Goal: Task Accomplishment & Management: Manage account settings

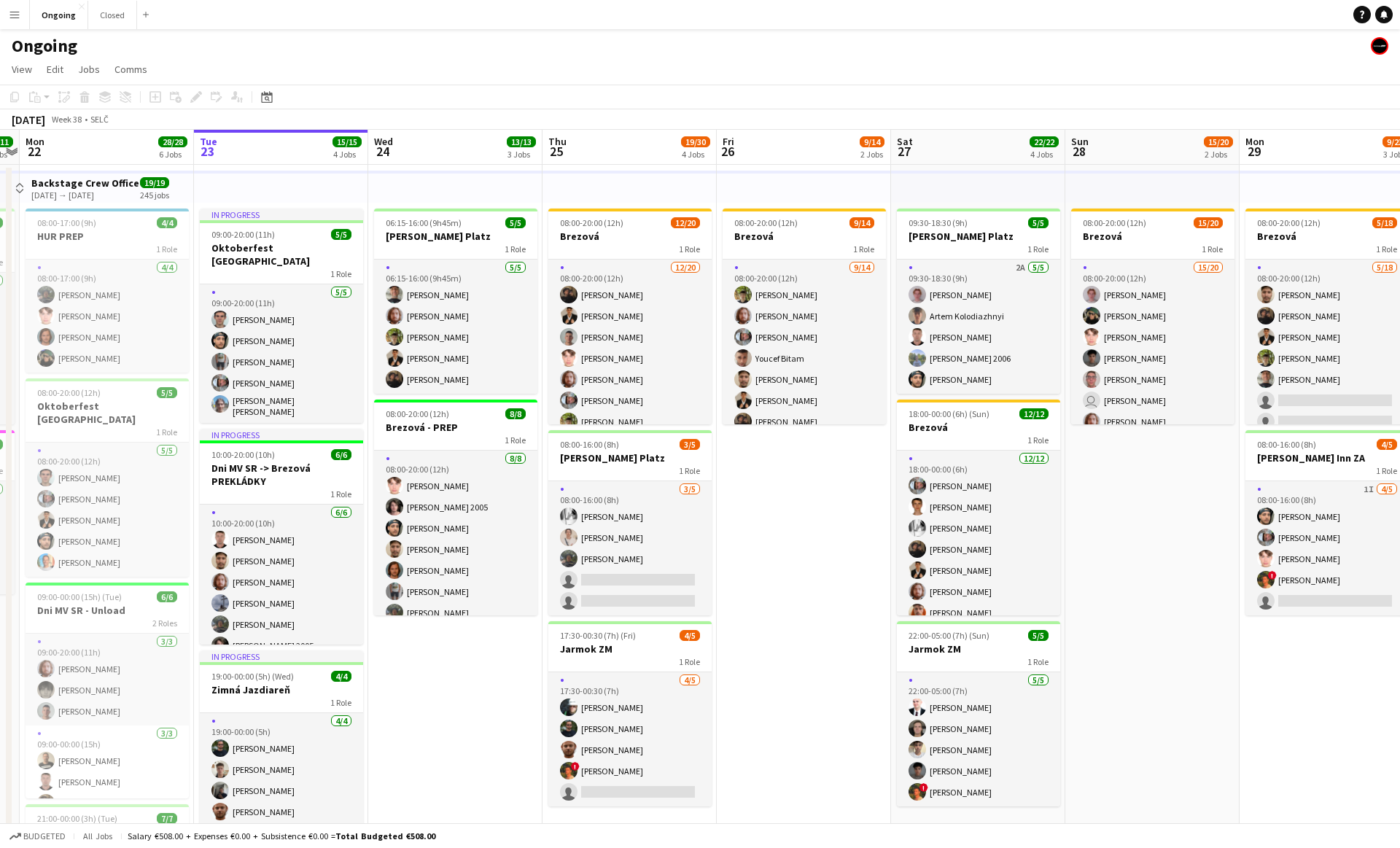
scroll to position [0, 504]
click at [798, 508] on app-date-cell "08:00-20:00 (12h) 9/14 Brezová 1 Role [DATE] 08:00-20:00 (12h) [PERSON_NAME] [P…" at bounding box center [803, 708] width 174 height 1087
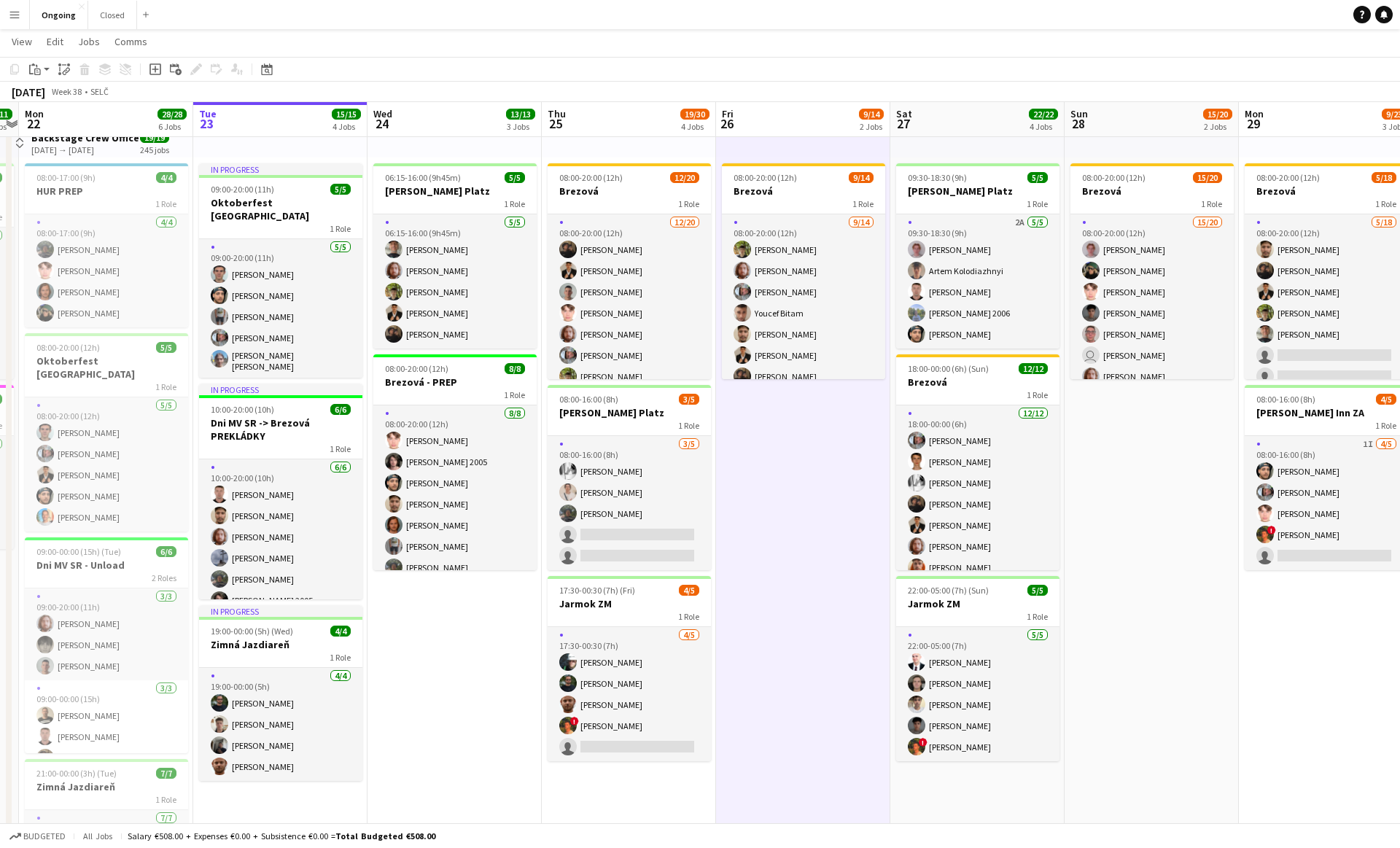
scroll to position [0, 0]
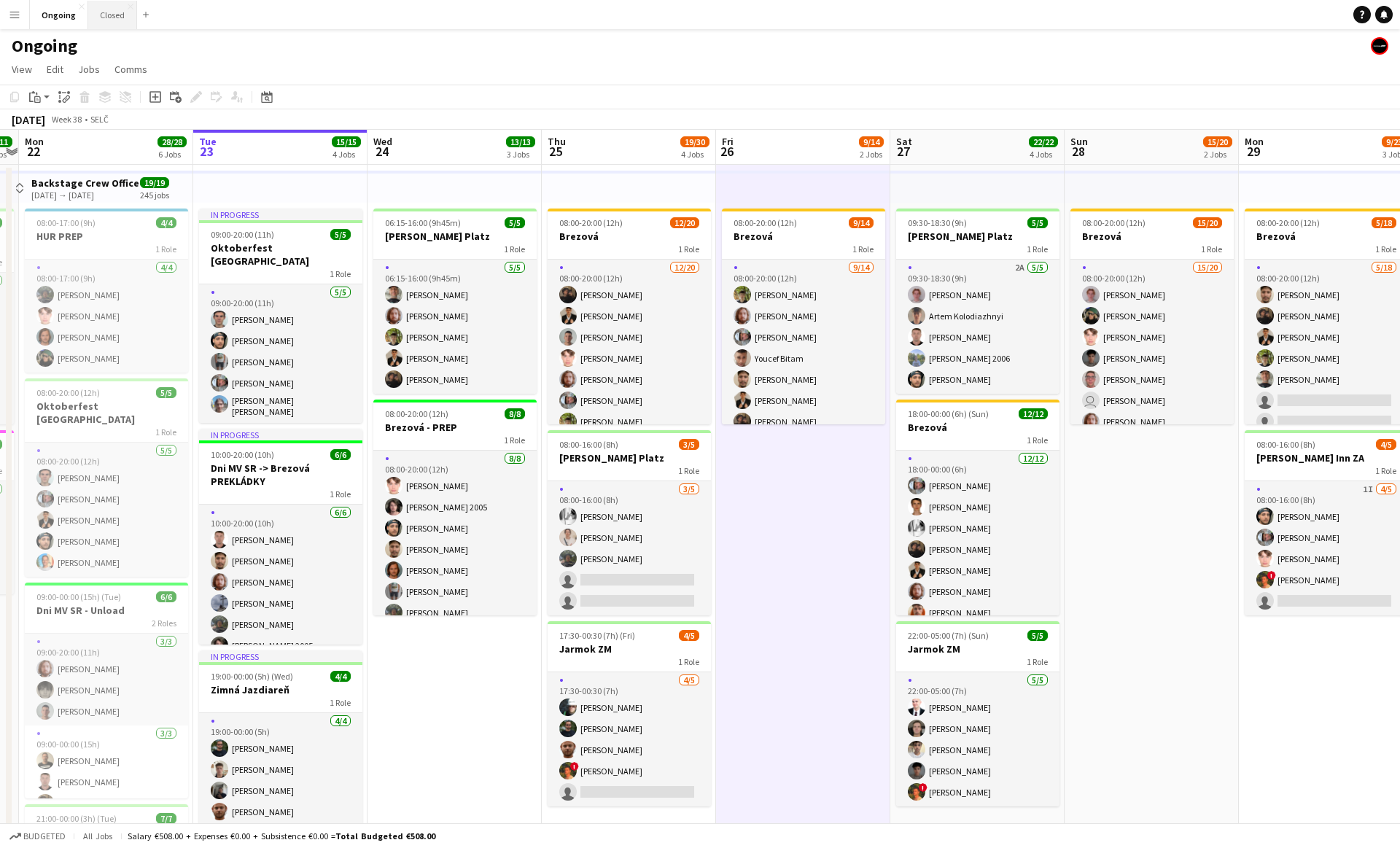
click at [122, 12] on button "Closed Close" at bounding box center [113, 15] width 49 height 29
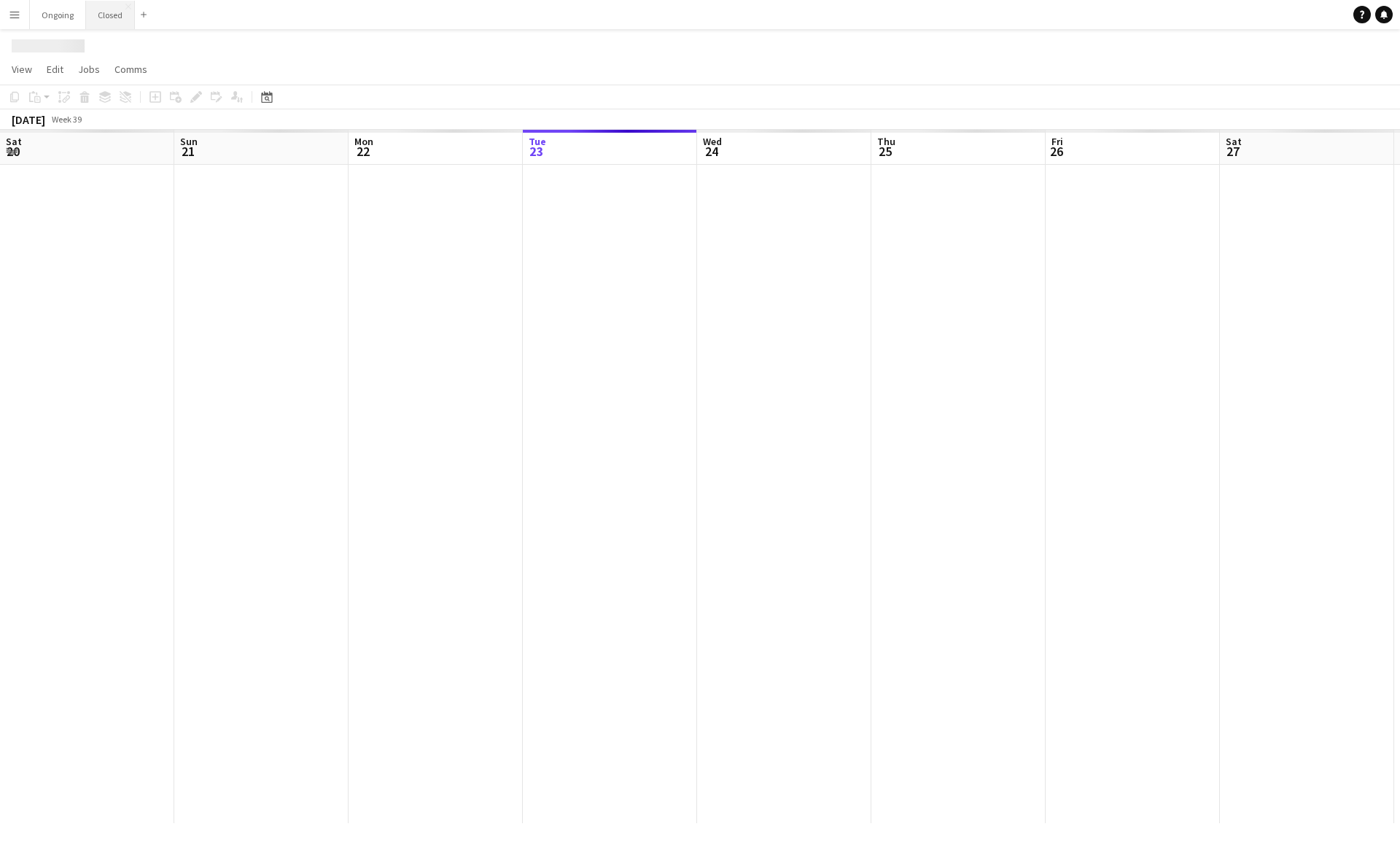
scroll to position [0, 348]
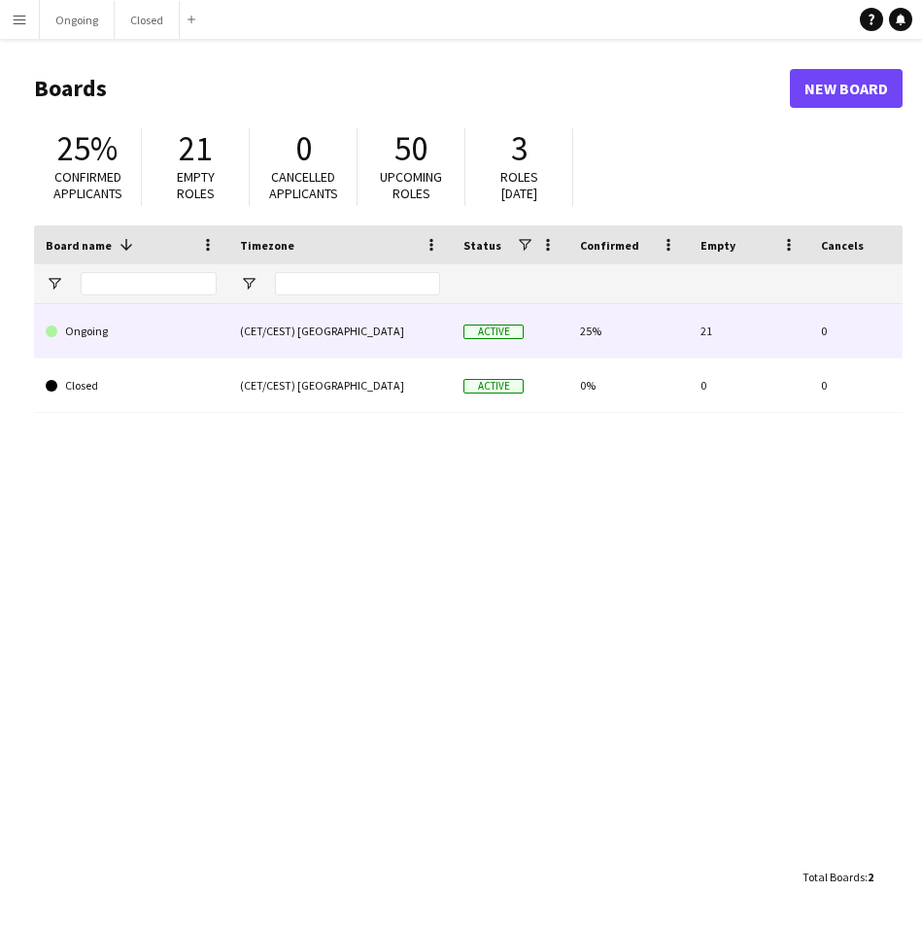
click at [218, 327] on div "Ongoing" at bounding box center [131, 330] width 194 height 53
click at [93, 327] on link "Ongoing" at bounding box center [131, 331] width 171 height 54
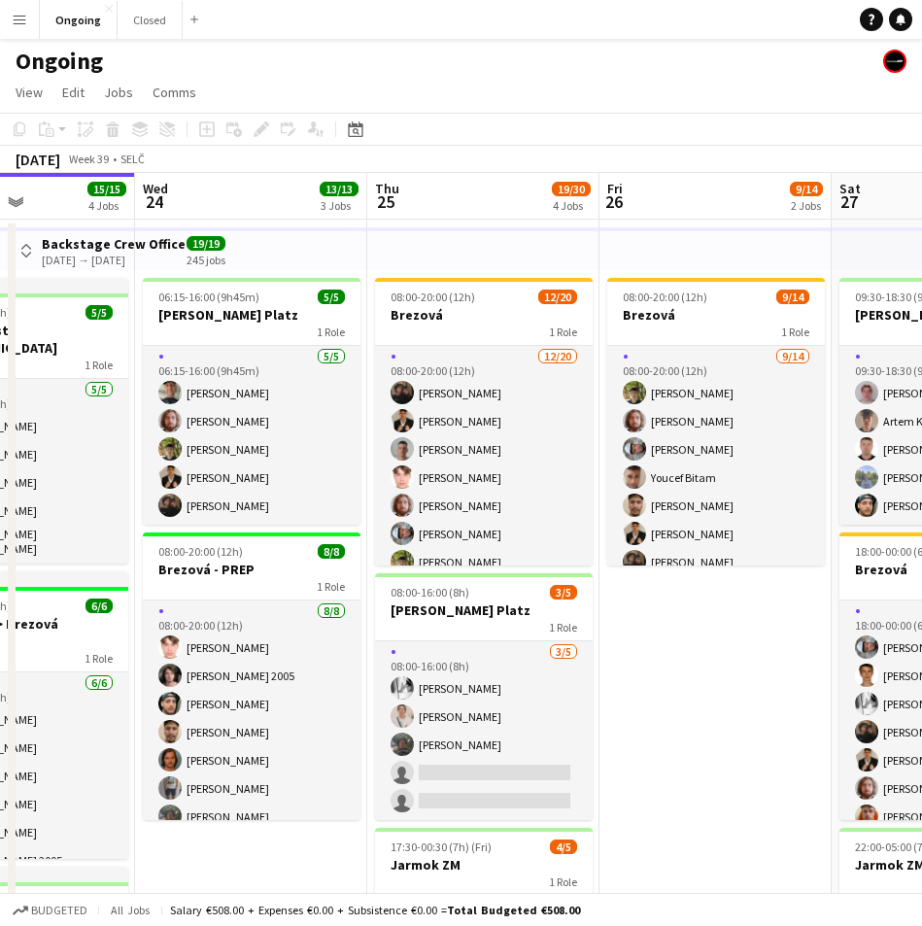
click at [716, 750] on app-date-cell "08:00-20:00 (12h) 9/14 Brezová 1 Role [DATE] 08:00-20:00 (12h) [PERSON_NAME] [P…" at bounding box center [715, 944] width 232 height 1449
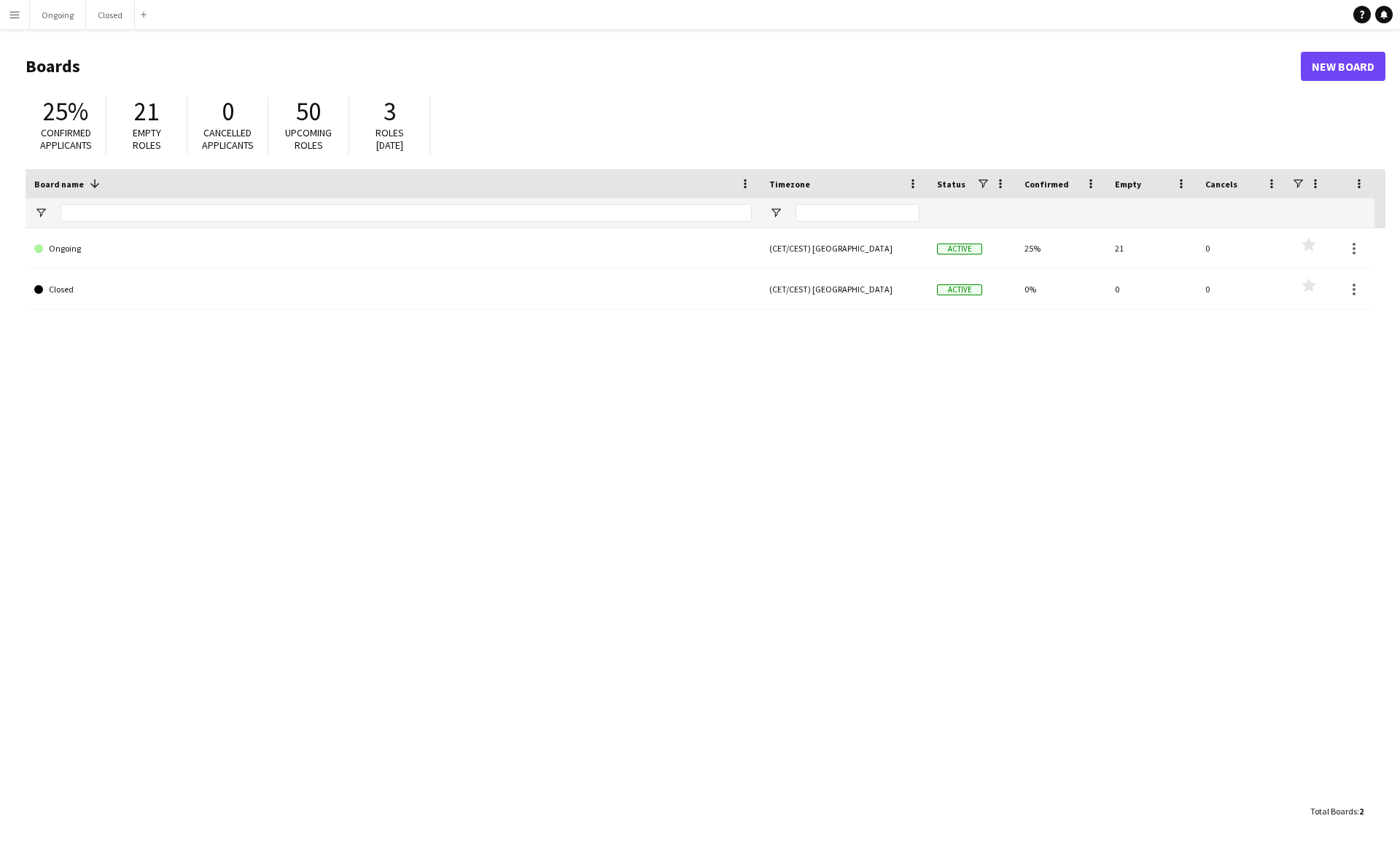
click at [57, 221] on div at bounding box center [393, 212] width 735 height 29
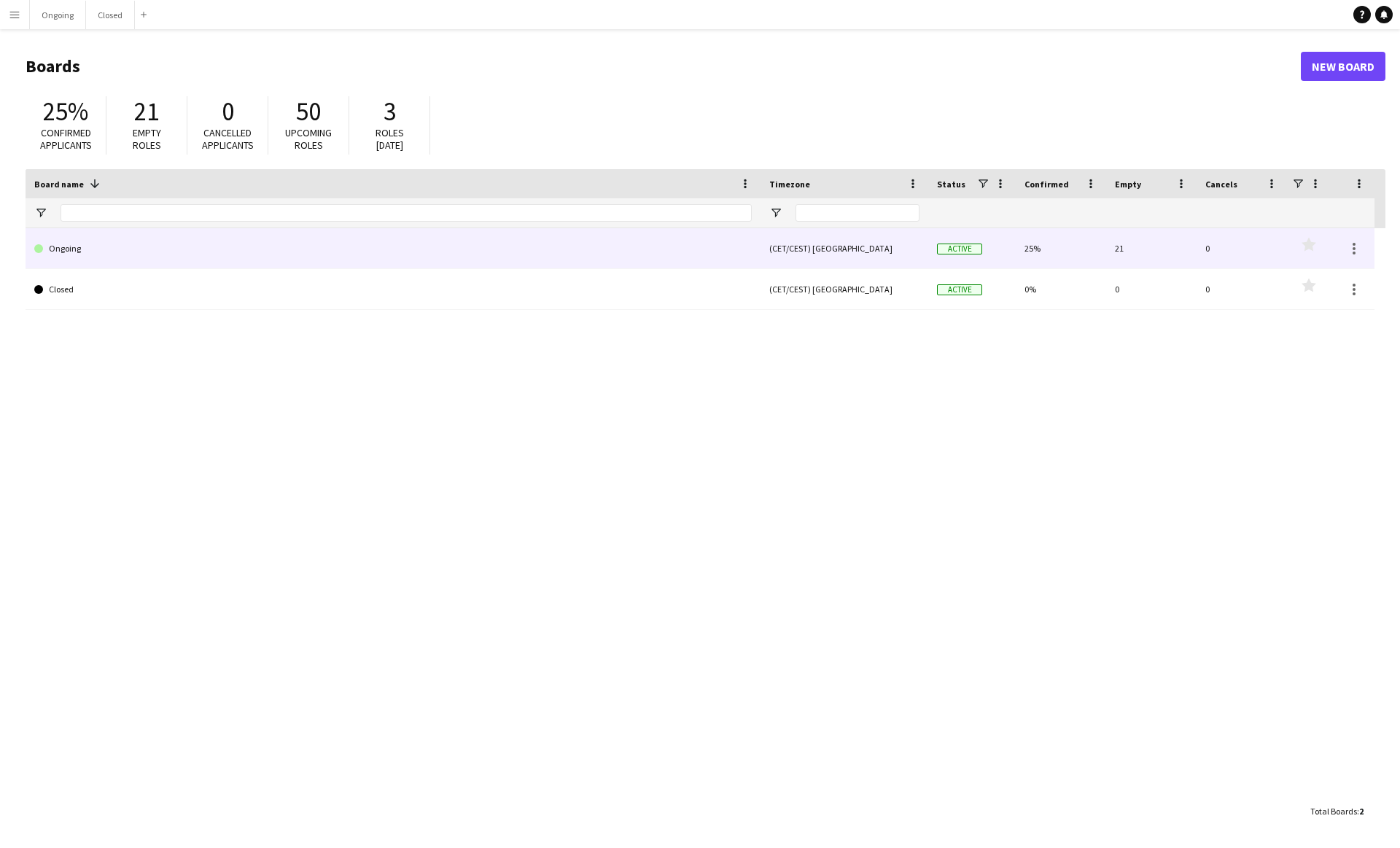
click at [69, 240] on link "Ongoing" at bounding box center [393, 248] width 718 height 41
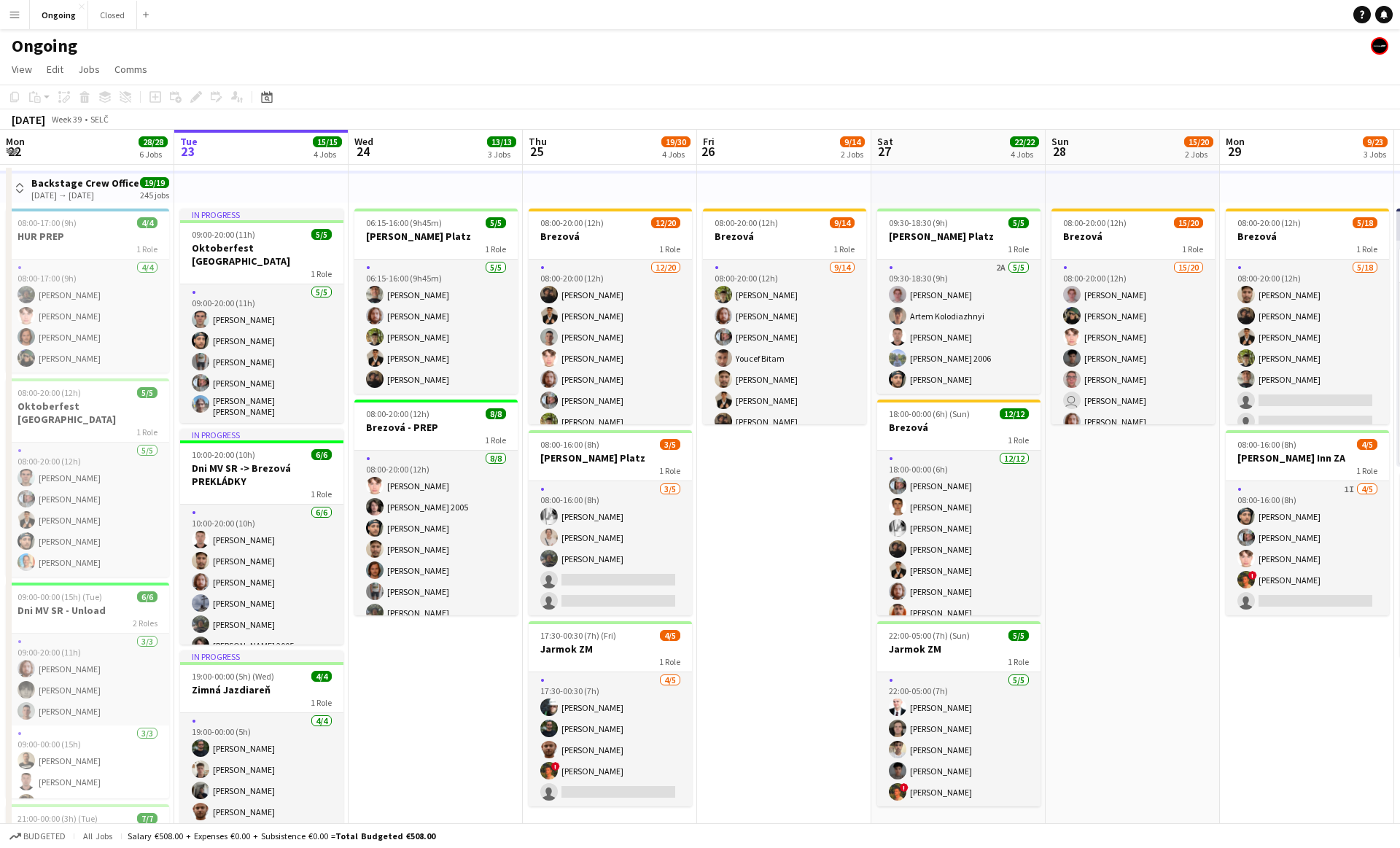
click at [596, 148] on app-board-header-date "Thu 25 19/30 4 Jobs" at bounding box center [610, 147] width 174 height 35
click at [608, 148] on app-board-header-date "Thu 25 19/30 4 Jobs" at bounding box center [610, 147] width 174 height 35
click at [691, 518] on app-date-cell "08:00-20:00 (12h) 9/14 Brezová 1 Role [DATE] 08:00-20:00 (12h) [PERSON_NAME] [P…" at bounding box center [784, 708] width 174 height 1087
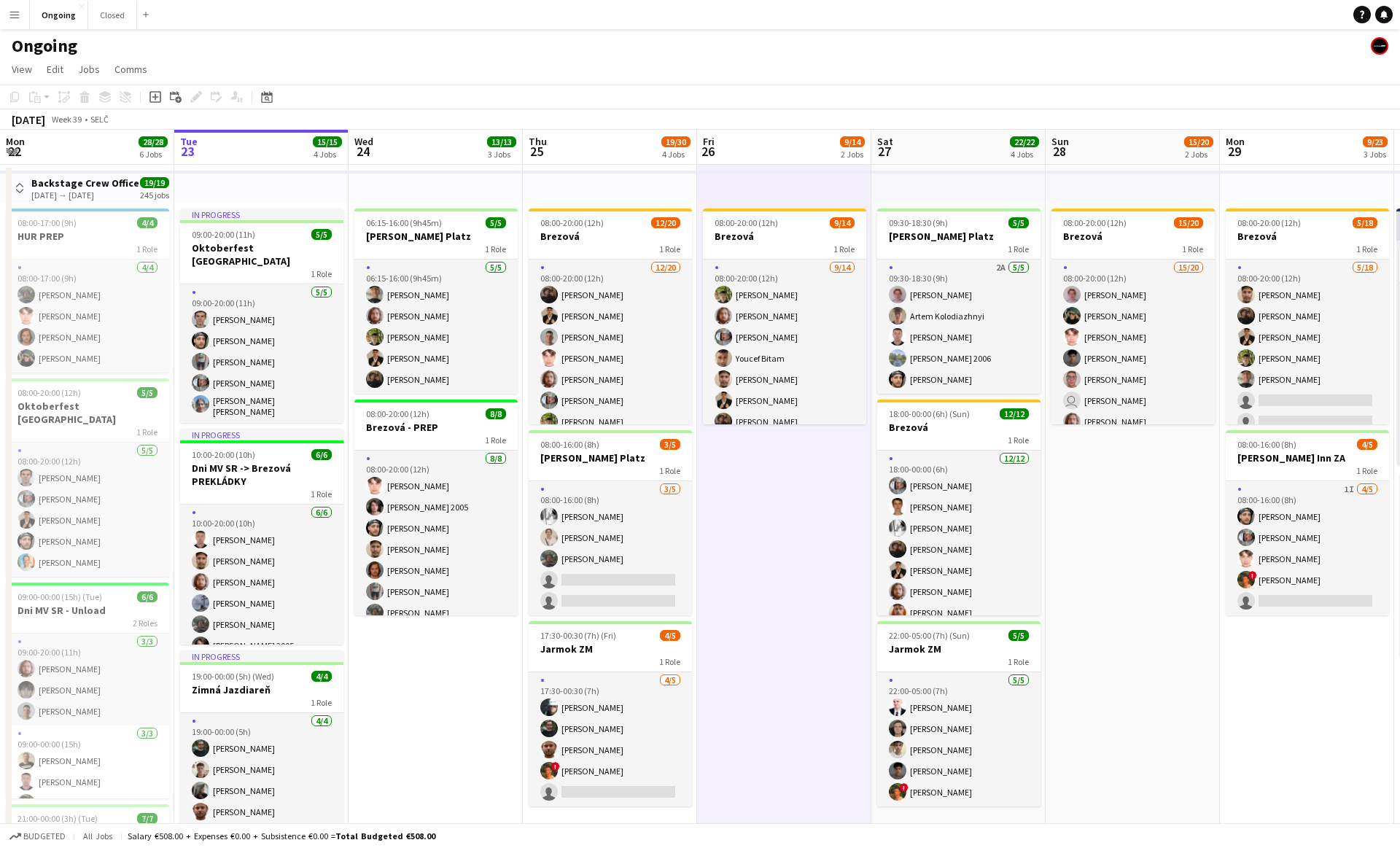
click at [691, 517] on app-date-cell "08:00-20:00 (12h) 9/14 Brezová 1 Role [DATE] 08:00-20:00 (12h) [PERSON_NAME] [P…" at bounding box center [784, 708] width 174 height 1087
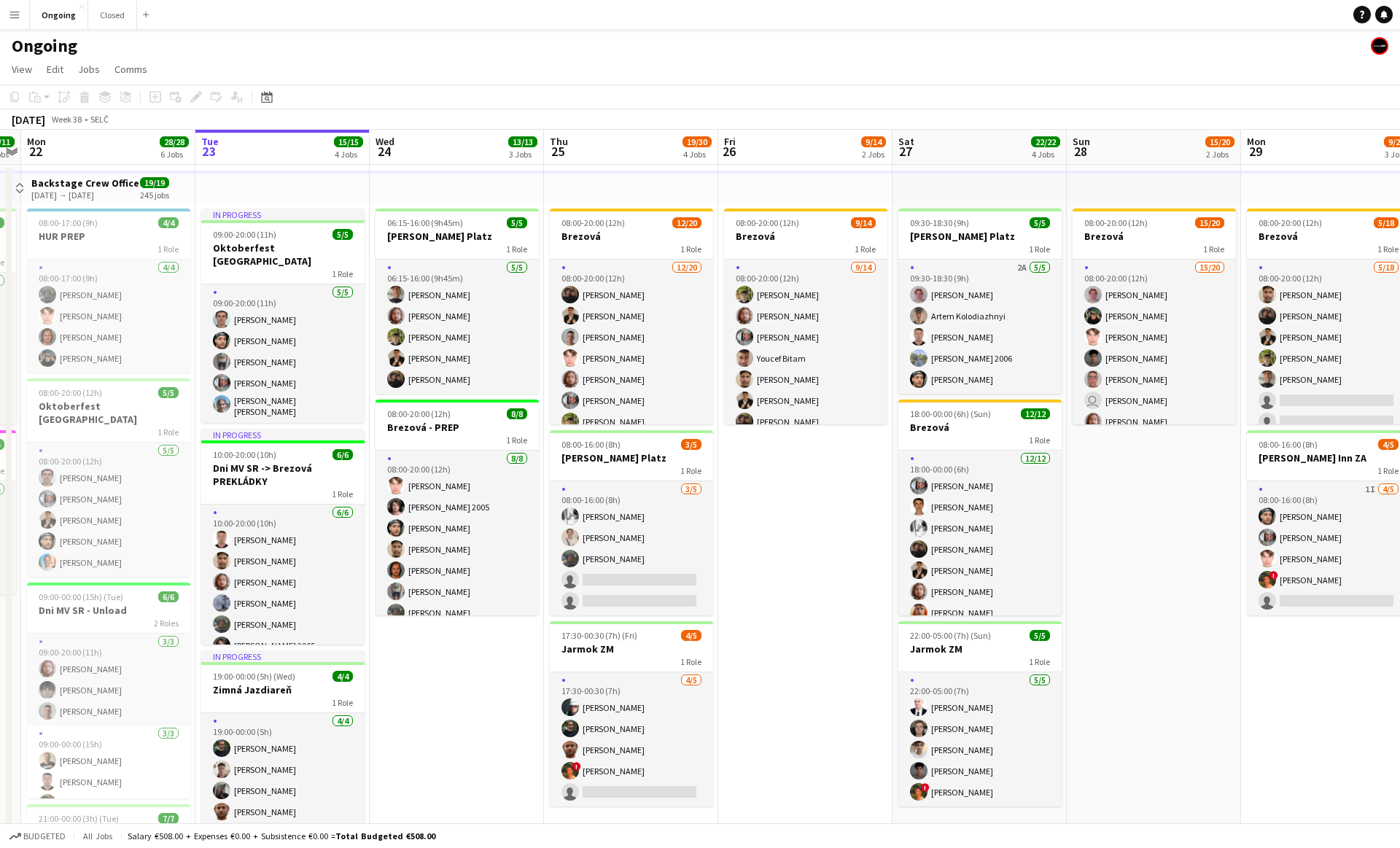
click at [691, 525] on app-date-cell "08:00-20:00 (12h) 9/14 Brezová 1 Role [DATE] 08:00-20:00 (12h) [PERSON_NAME] [P…" at bounding box center [805, 708] width 174 height 1087
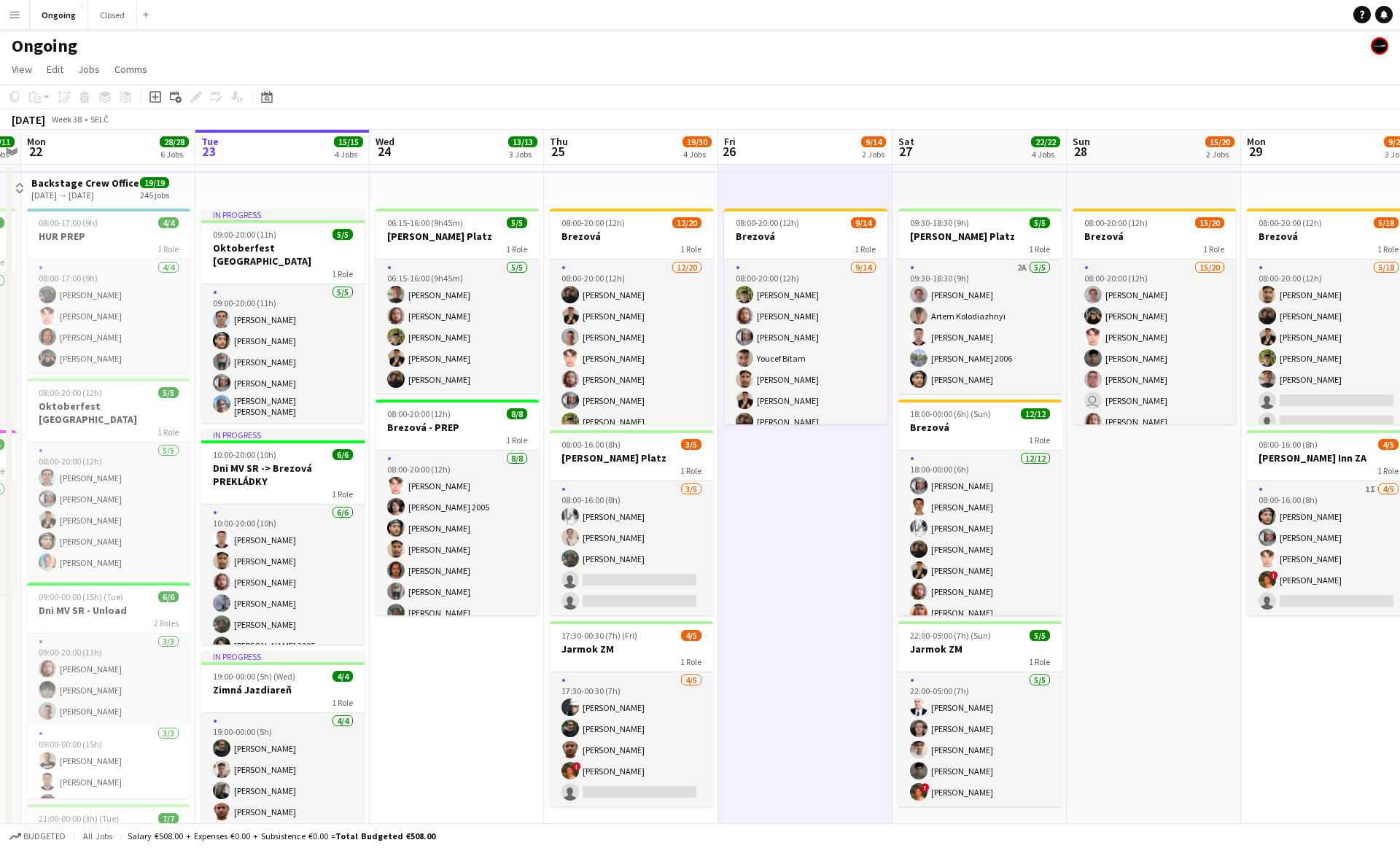
click at [691, 522] on app-date-cell "08:00-20:00 (12h) 9/14 Brezová 1 Role [DATE] 08:00-20:00 (12h) [PERSON_NAME] [P…" at bounding box center [805, 708] width 174 height 1087
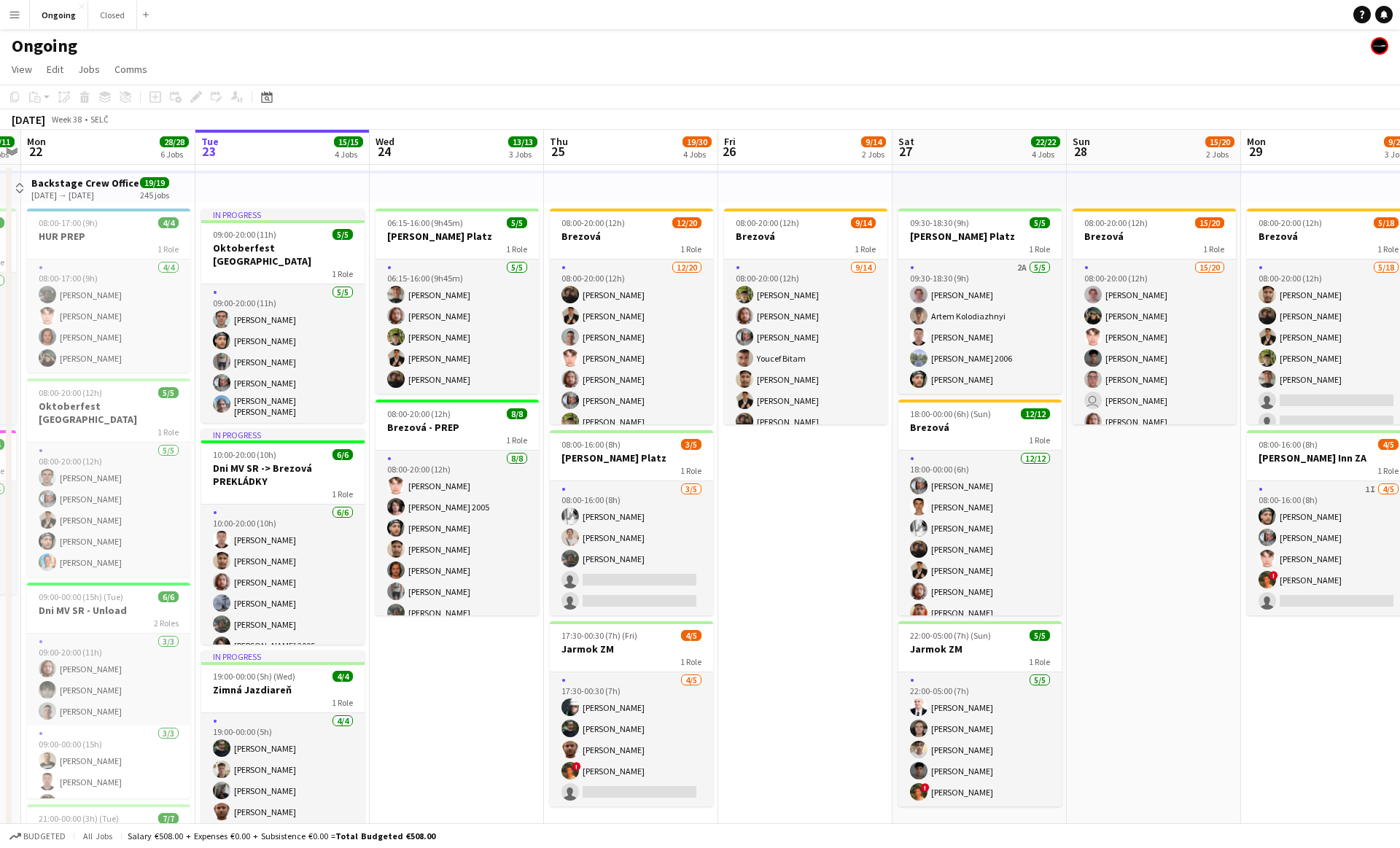
click at [691, 564] on app-date-cell "08:00-20:00 (12h) 9/14 Brezová 1 Role [DATE] 08:00-20:00 (12h) [PERSON_NAME] [P…" at bounding box center [805, 708] width 174 height 1087
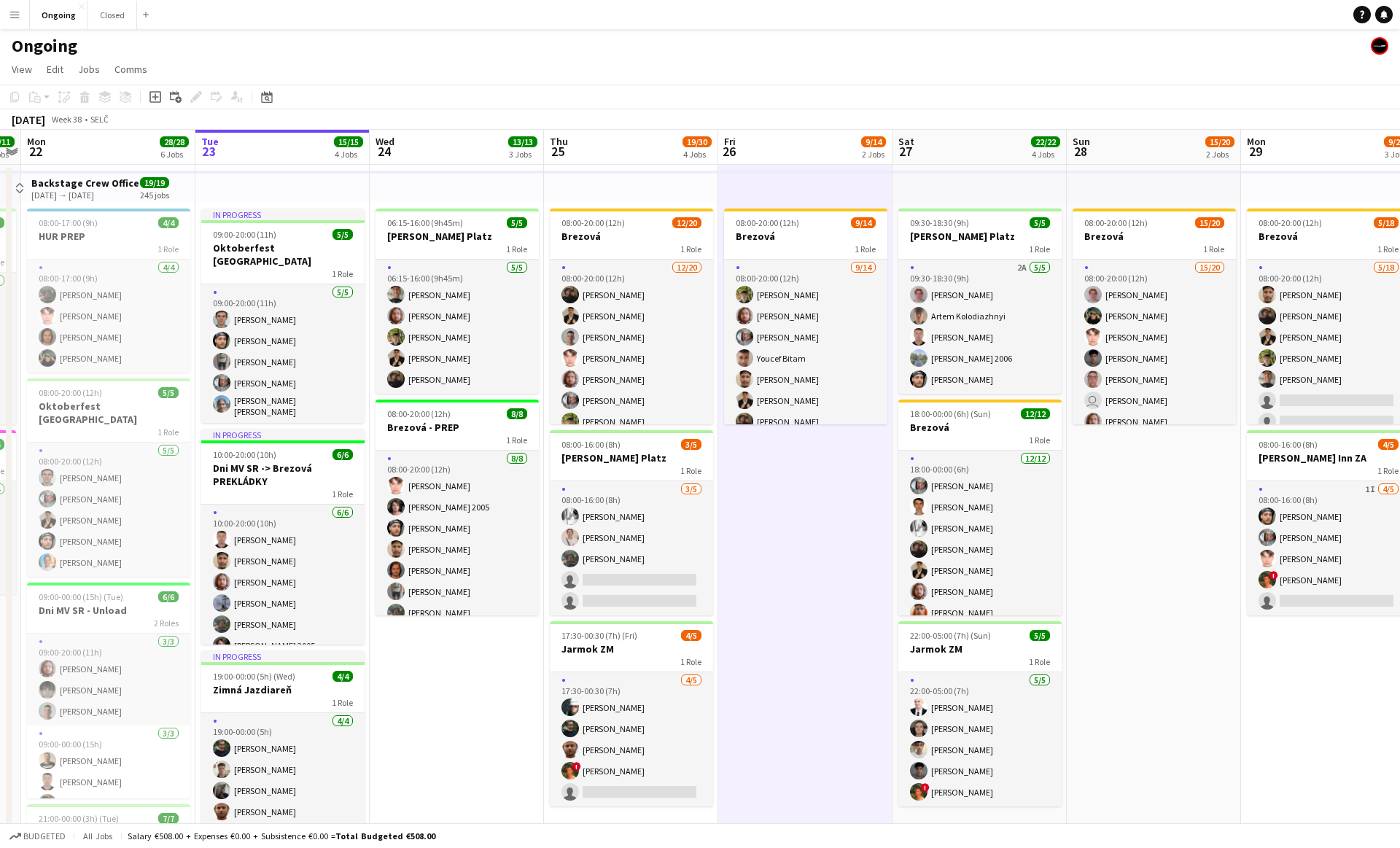
click at [691, 532] on app-date-cell "08:00-20:00 (12h) 9/14 Brezová 1 Role [DATE] 08:00-20:00 (12h) [PERSON_NAME] [P…" at bounding box center [805, 708] width 174 height 1087
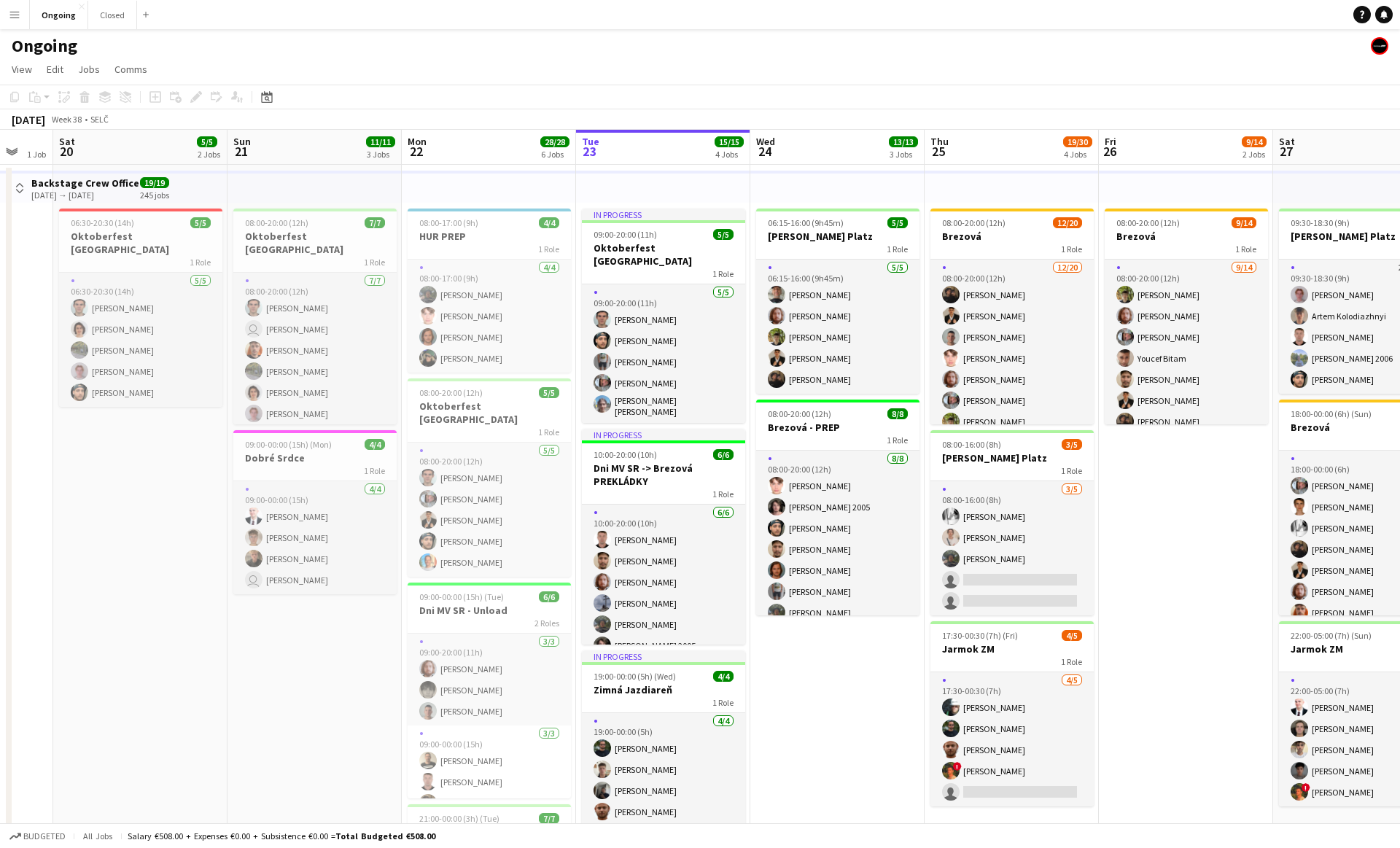
scroll to position [0, 297]
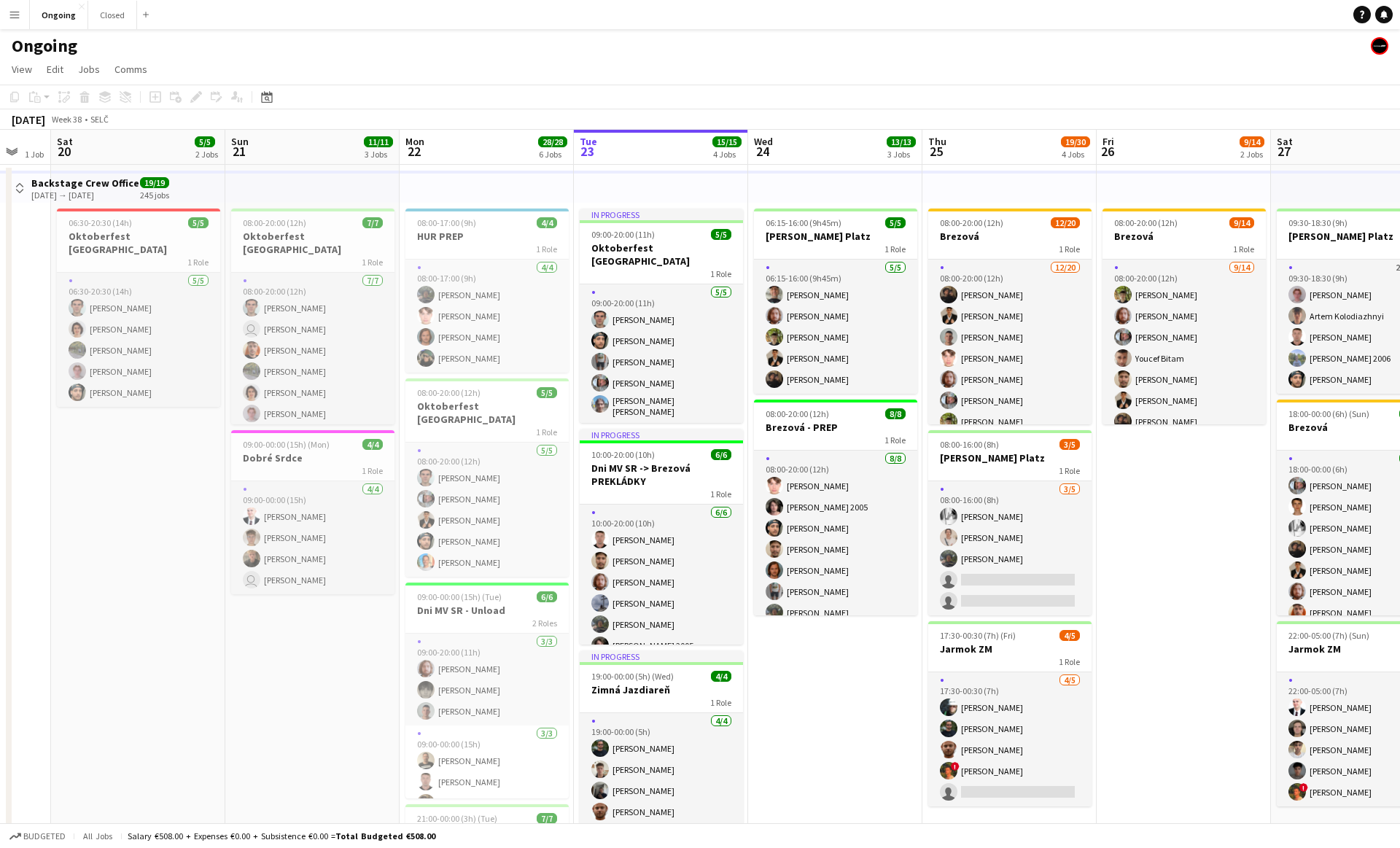
click at [691, 531] on app-date-cell "08:00-20:00 (12h) 9/14 Brezová 1 Role [DATE] 08:00-20:00 (12h) [PERSON_NAME] [P…" at bounding box center [1184, 708] width 174 height 1087
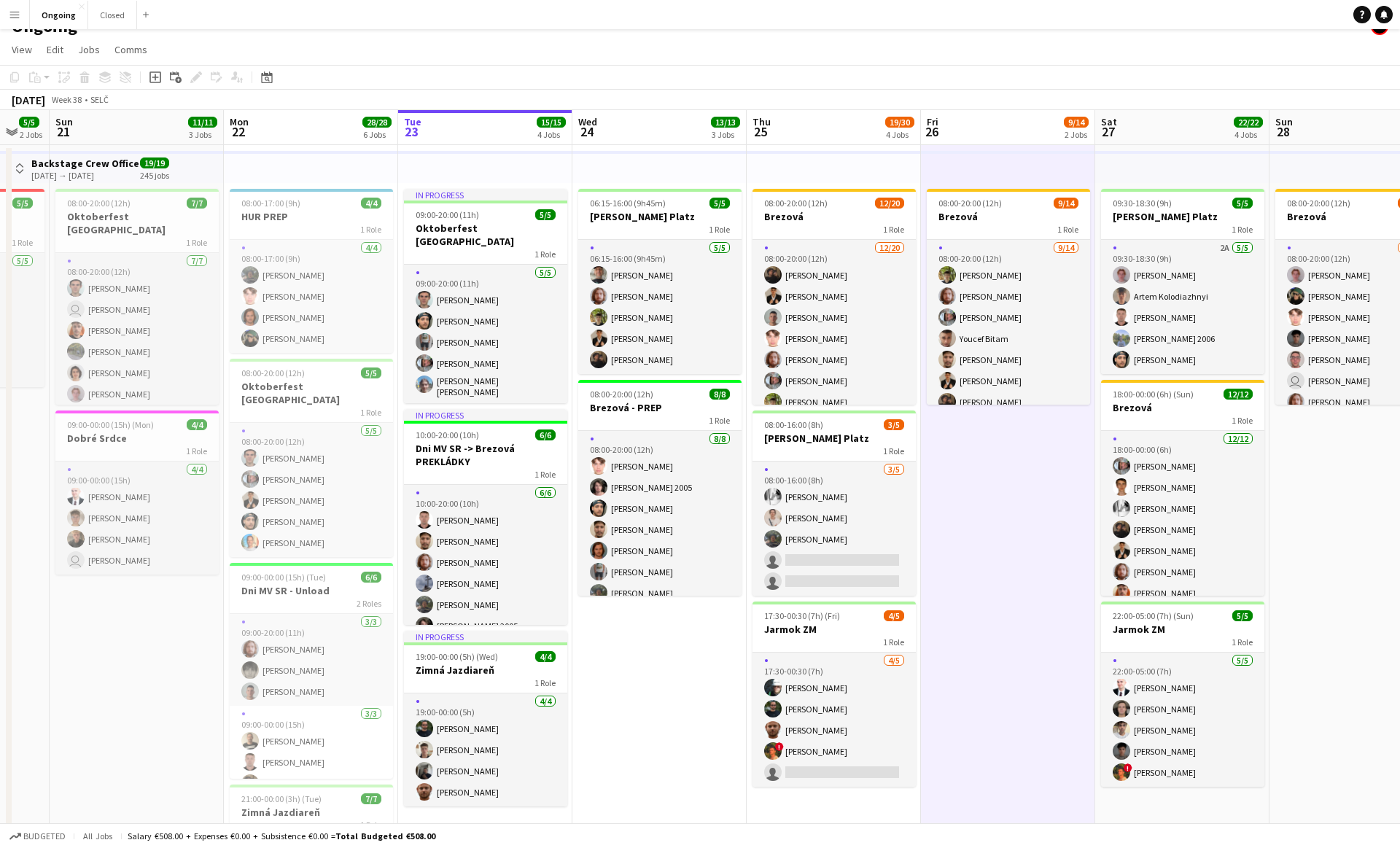
scroll to position [0, 0]
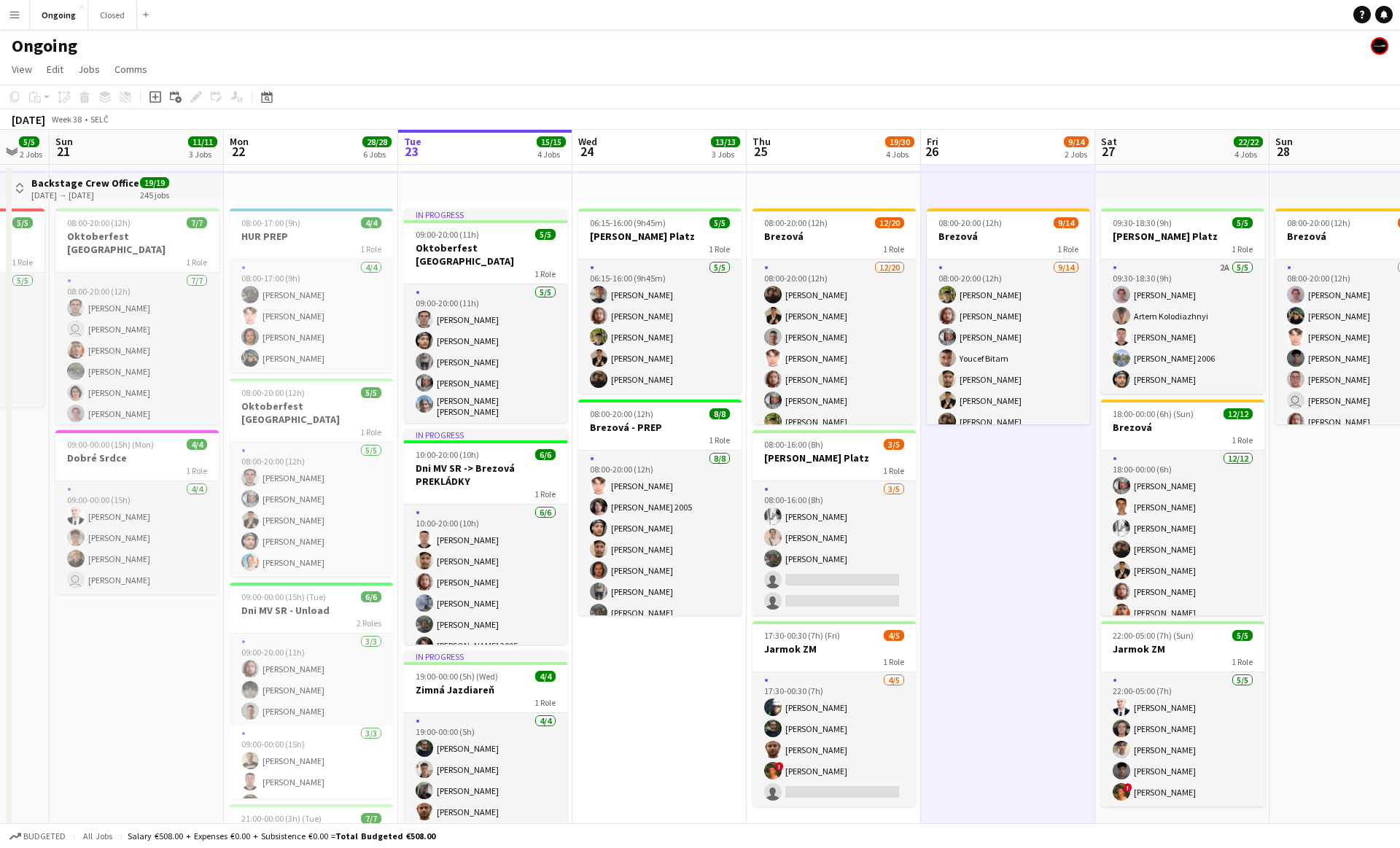
click at [691, 573] on app-date-cell "08:00-20:00 (12h) 9/14 Brezová 1 Role [DATE] 08:00-20:00 (12h) [PERSON_NAME] [P…" at bounding box center [1008, 708] width 174 height 1087
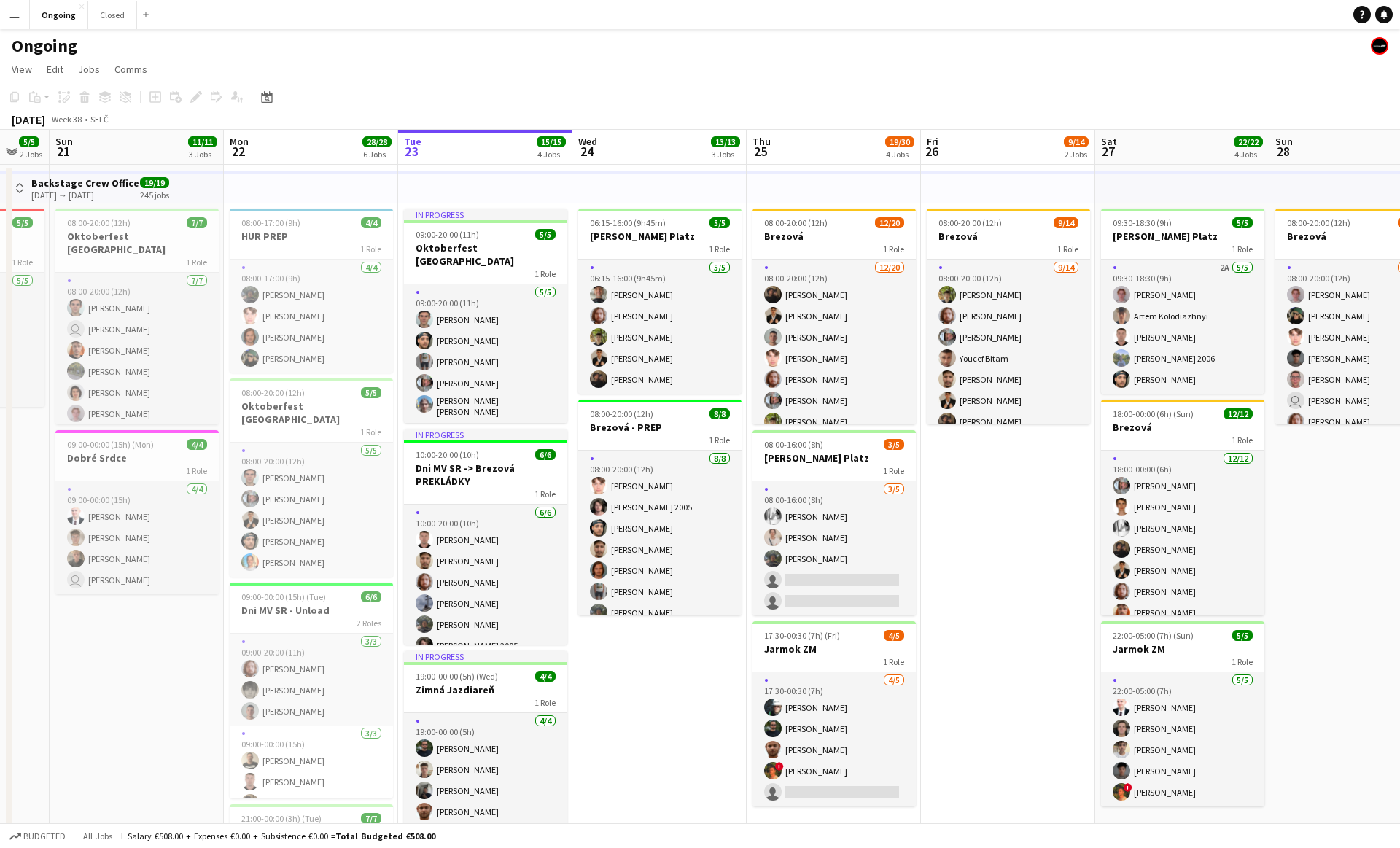
click at [691, 561] on app-date-cell "08:00-20:00 (12h) 9/14 Brezová 1 Role [DATE] 08:00-20:00 (12h) [PERSON_NAME] [P…" at bounding box center [1008, 708] width 174 height 1087
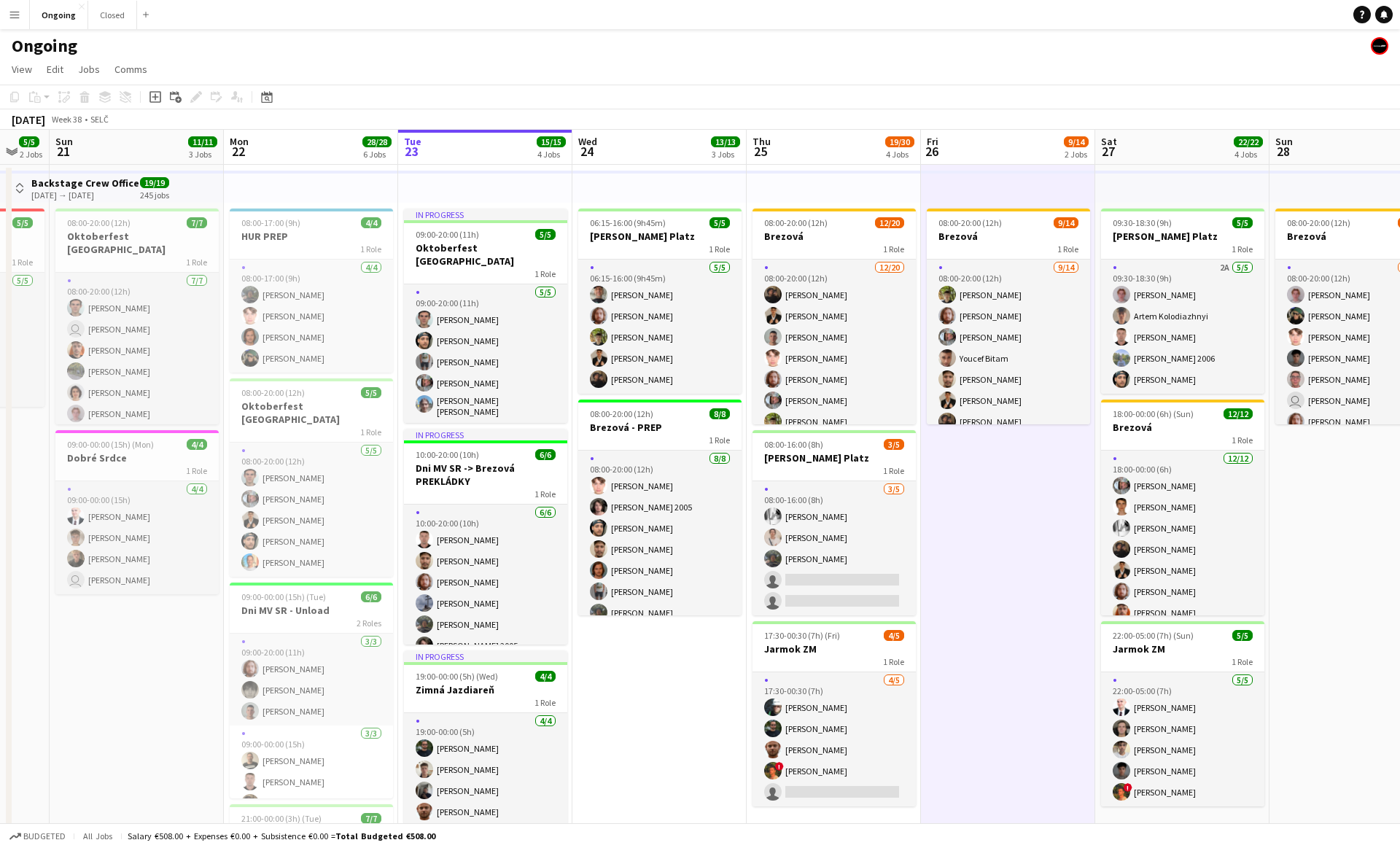
click at [691, 561] on app-date-cell "08:00-20:00 (12h) 9/14 Brezová 1 Role [DATE] 08:00-20:00 (12h) [PERSON_NAME] [P…" at bounding box center [1008, 708] width 174 height 1087
